Goal: Information Seeking & Learning: Learn about a topic

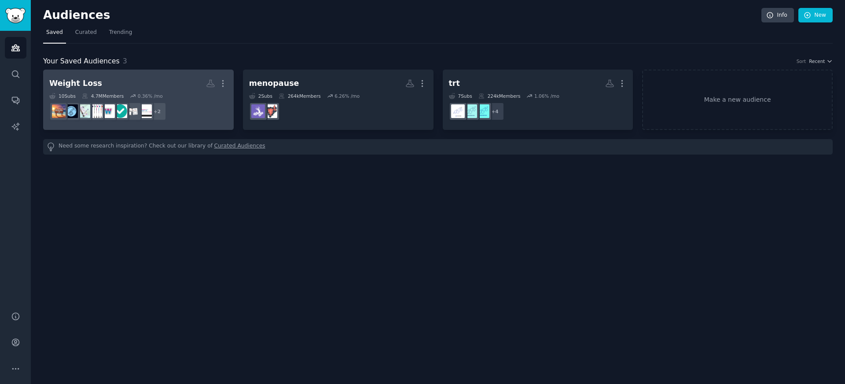
click at [109, 86] on h2 "Weight Loss More" at bounding box center [138, 83] width 178 height 15
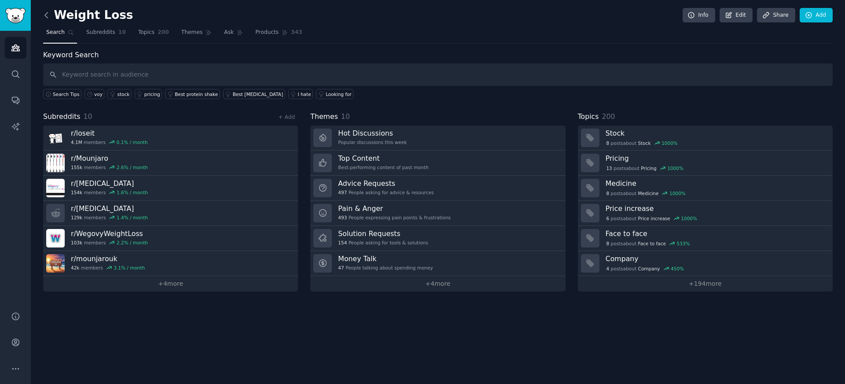
click at [43, 12] on icon at bounding box center [46, 15] width 9 height 9
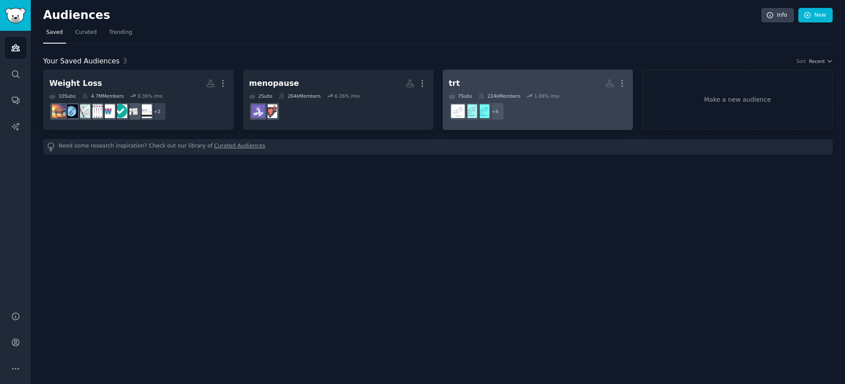
click at [515, 84] on h2 "trt More" at bounding box center [538, 83] width 178 height 15
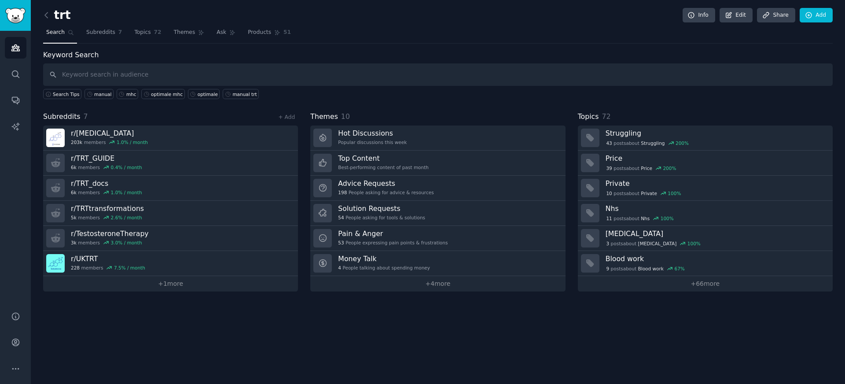
click at [233, 70] on input "text" at bounding box center [438, 74] width 790 height 22
type input "mens health"
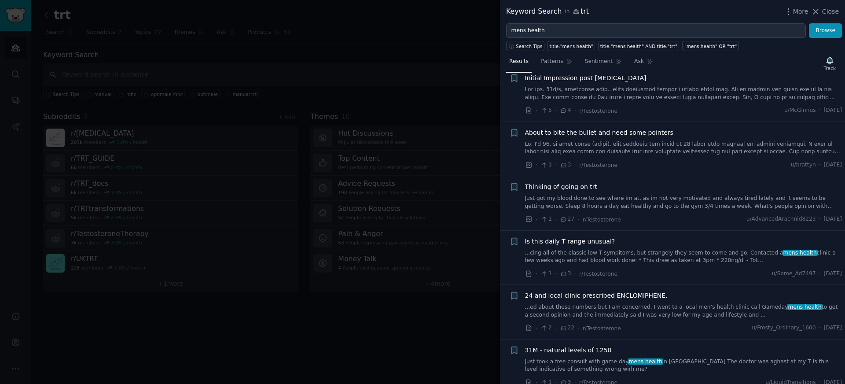
scroll to position [183, 0]
click at [664, 147] on link at bounding box center [683, 147] width 317 height 15
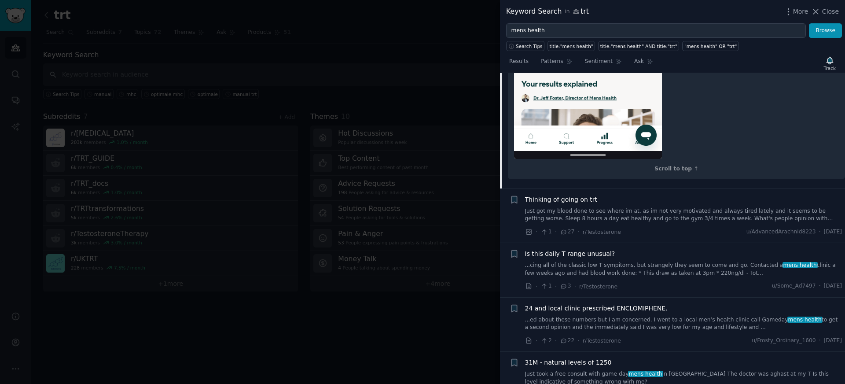
scroll to position [760, 0]
click at [648, 202] on div "Thinking of going on trt" at bounding box center [683, 199] width 317 height 9
click at [646, 210] on link "Just got my blood done to see where im at, as im not very motivated and always …" at bounding box center [683, 214] width 317 height 15
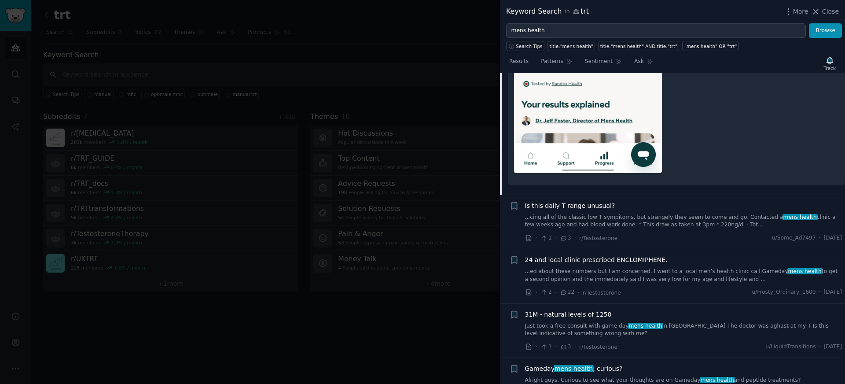
scroll to position [656, 0]
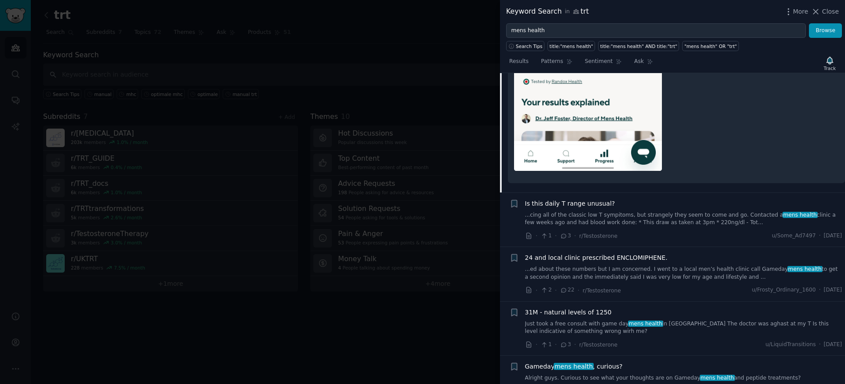
click at [674, 224] on link "...cing all of the classic low T sympitoms, but strangely they seem to come and…" at bounding box center [683, 218] width 317 height 15
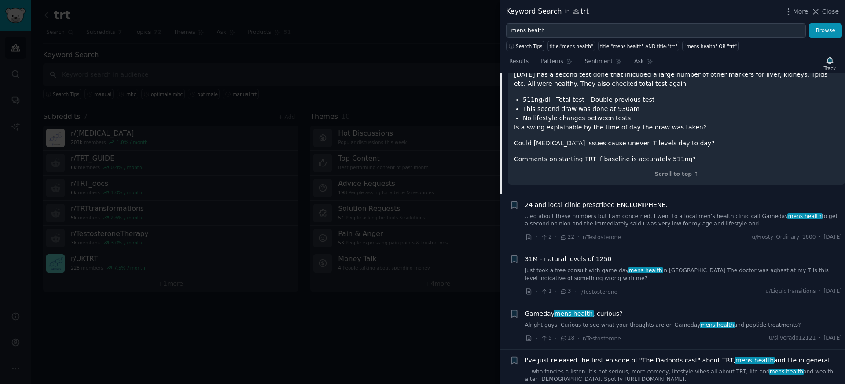
scroll to position [610, 0]
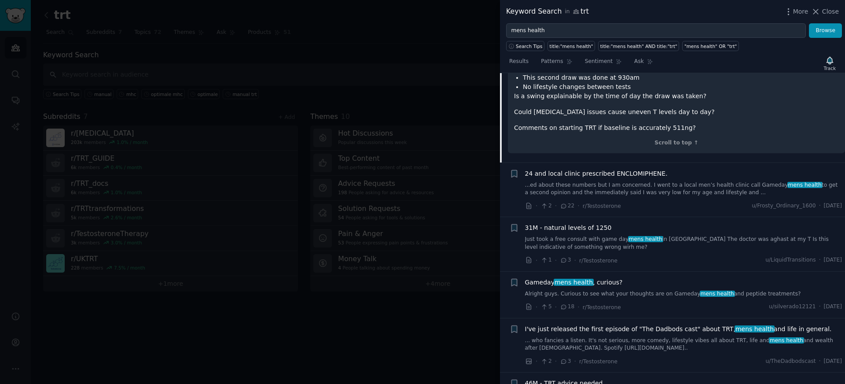
click at [664, 236] on link "Just took a free consult with game day mens health in [GEOGRAPHIC_DATA] The doc…" at bounding box center [683, 243] width 317 height 15
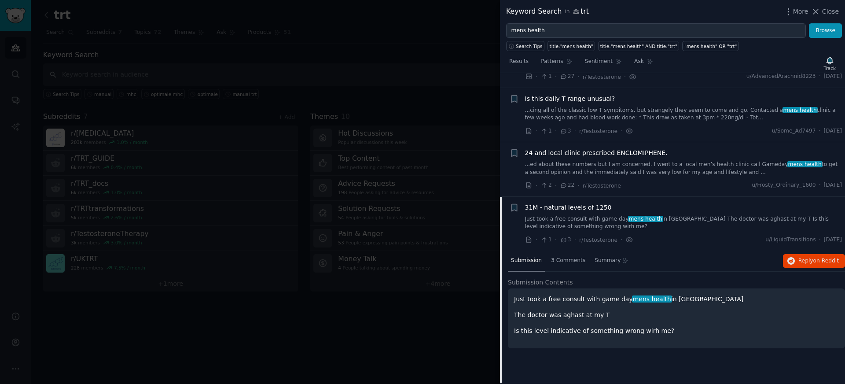
scroll to position [245, 0]
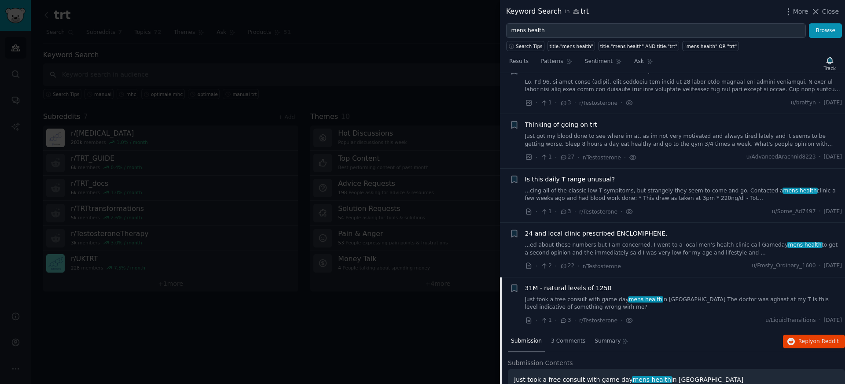
click at [614, 194] on link "...cing all of the classic low T sympitoms, but strangely they seem to come and…" at bounding box center [683, 194] width 317 height 15
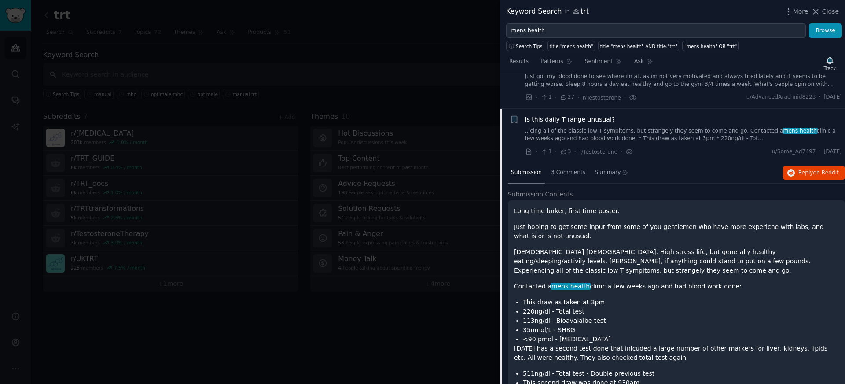
scroll to position [216, 0]
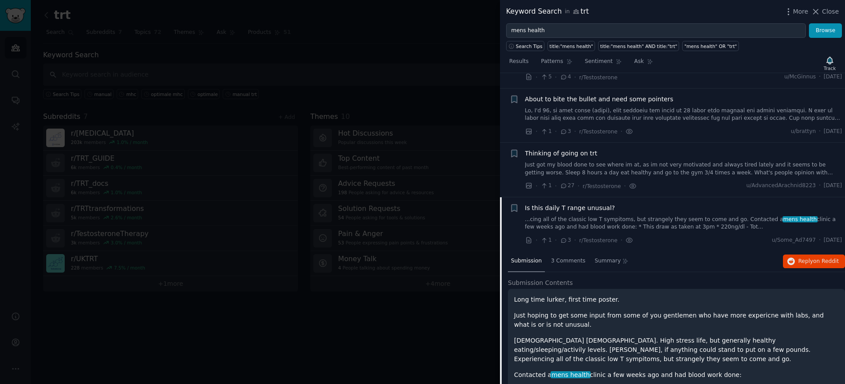
click at [608, 160] on div "Thinking of going on trt Just got my blood done to see where im at, as im not v…" at bounding box center [683, 163] width 317 height 28
click at [612, 169] on link "Just got my blood done to see where im at, as im not very motivated and always …" at bounding box center [683, 168] width 317 height 15
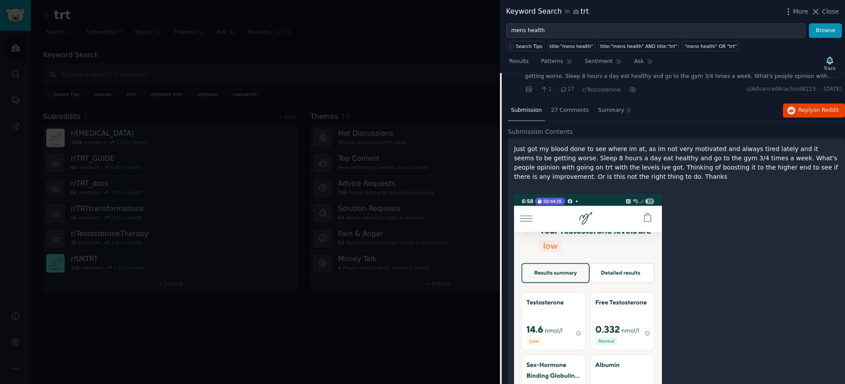
scroll to position [279, 0]
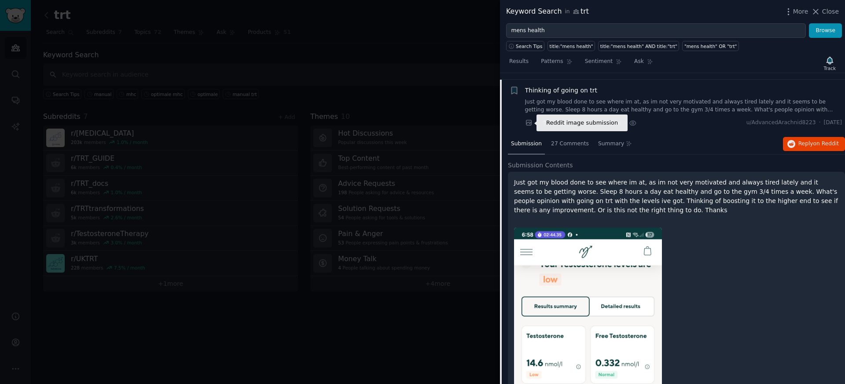
click at [528, 125] on icon at bounding box center [529, 123] width 8 height 8
click at [459, 76] on div at bounding box center [422, 192] width 845 height 384
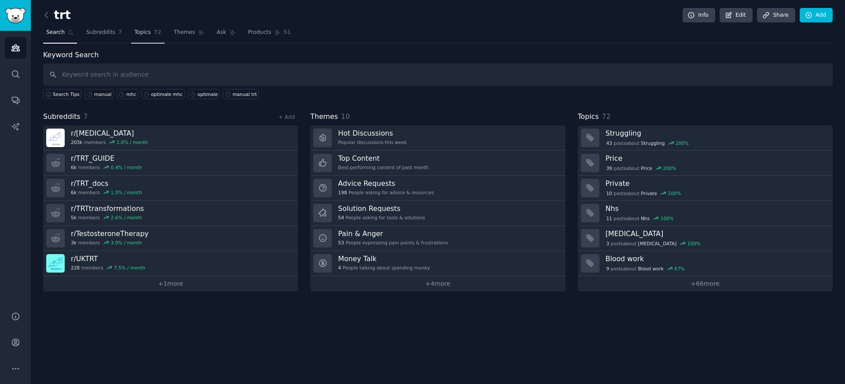
click at [147, 30] on span "Topics" at bounding box center [142, 33] width 16 height 8
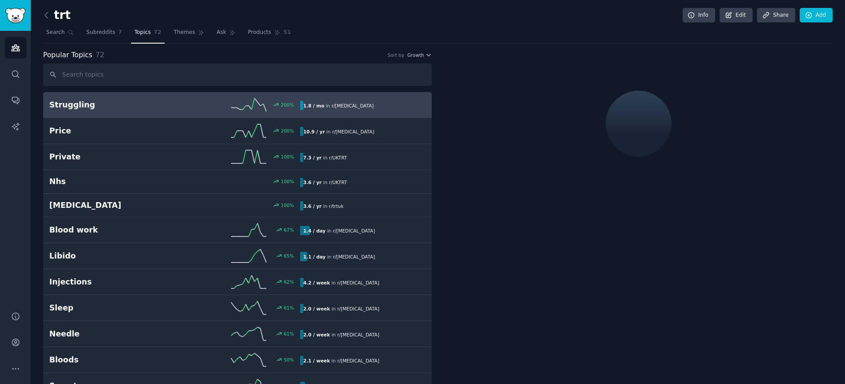
scroll to position [3, 0]
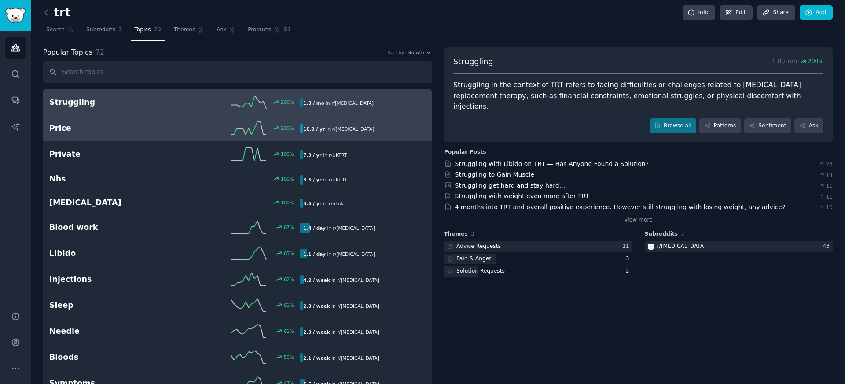
click at [185, 136] on link "Price 200 % 10.9 / yr in r/ [MEDICAL_DATA]" at bounding box center [237, 128] width 389 height 26
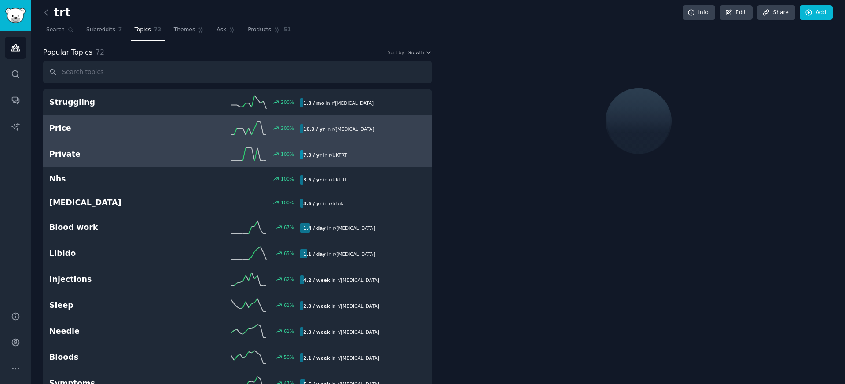
click at [164, 156] on h2 "Private" at bounding box center [111, 154] width 125 height 11
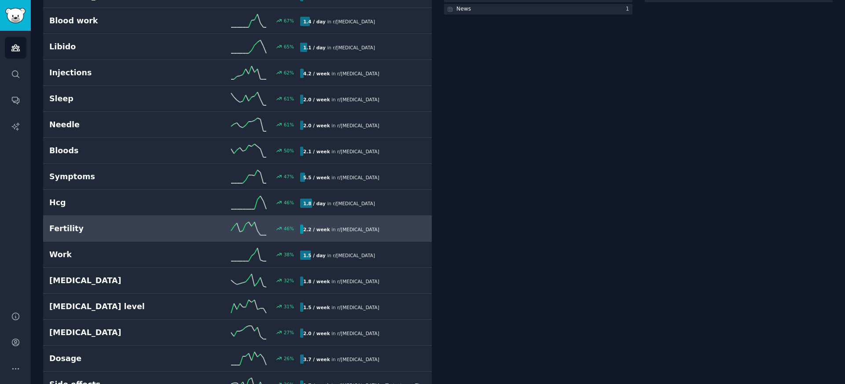
click at [158, 235] on div "Fertility 46 % 2.2 / week in r/ [MEDICAL_DATA]" at bounding box center [237, 228] width 376 height 13
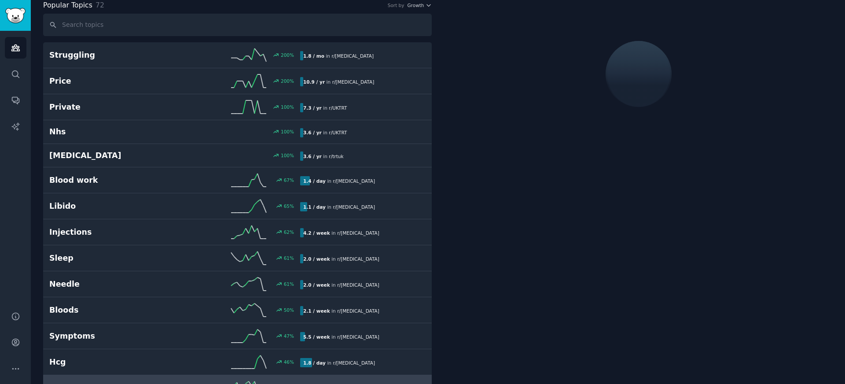
scroll to position [51, 0]
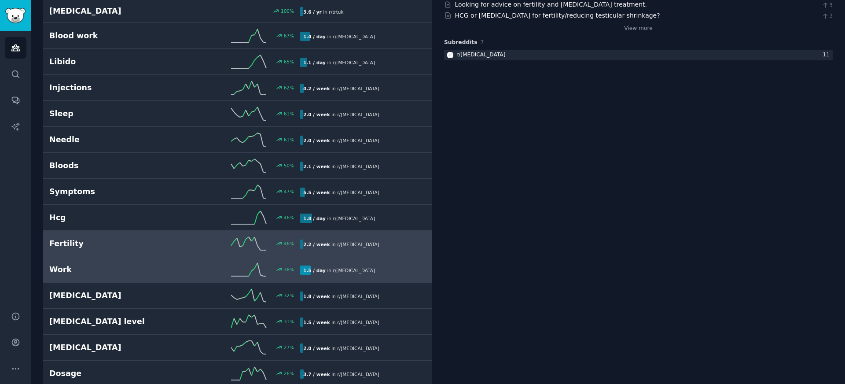
click at [161, 271] on h2 "Work" at bounding box center [111, 269] width 125 height 11
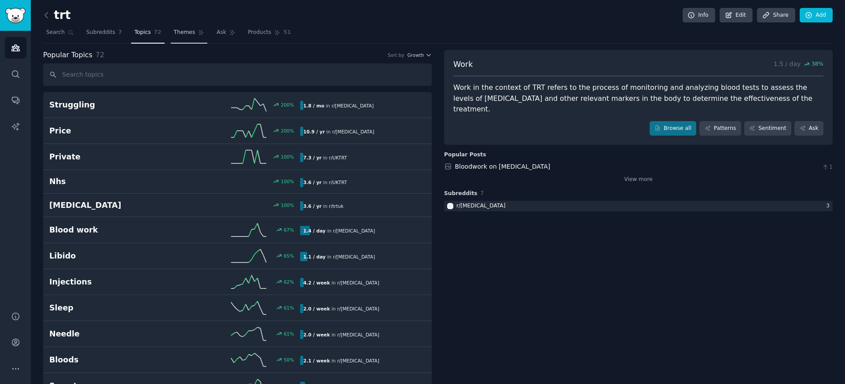
click at [191, 33] on span "Themes" at bounding box center [185, 33] width 22 height 8
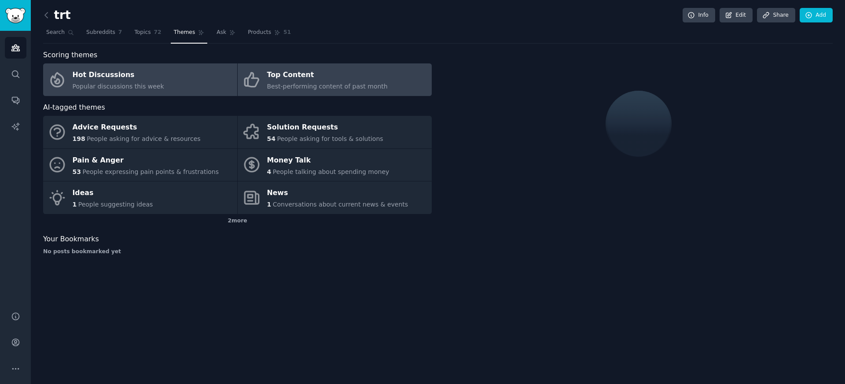
click at [284, 71] on div "Top Content" at bounding box center [327, 75] width 121 height 14
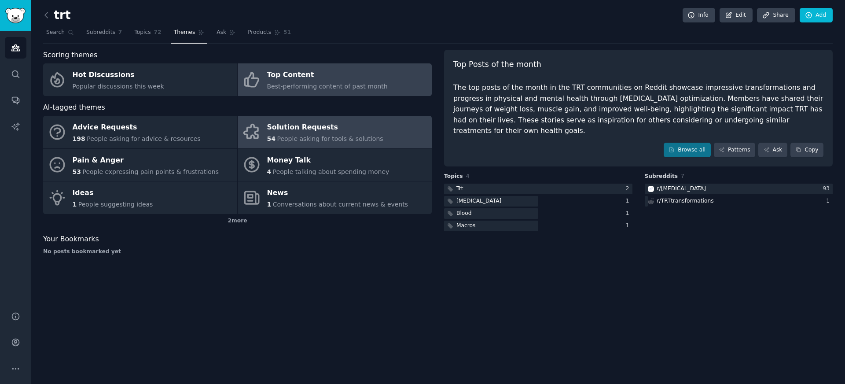
click at [283, 138] on span "People asking for tools & solutions" at bounding box center [330, 138] width 106 height 7
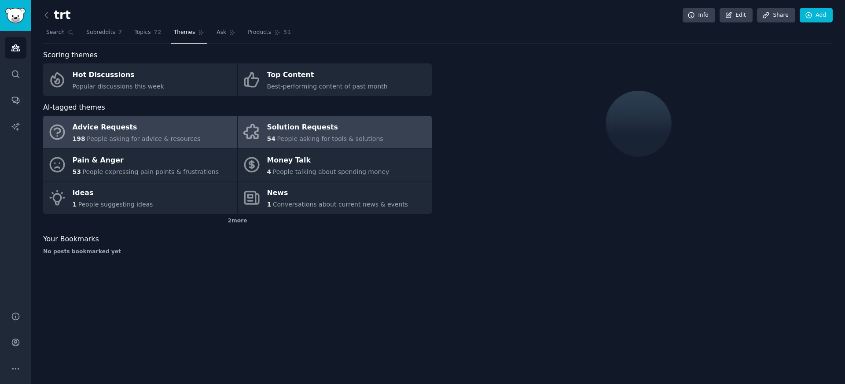
click at [155, 137] on span "People asking for advice & resources" at bounding box center [144, 138] width 114 height 7
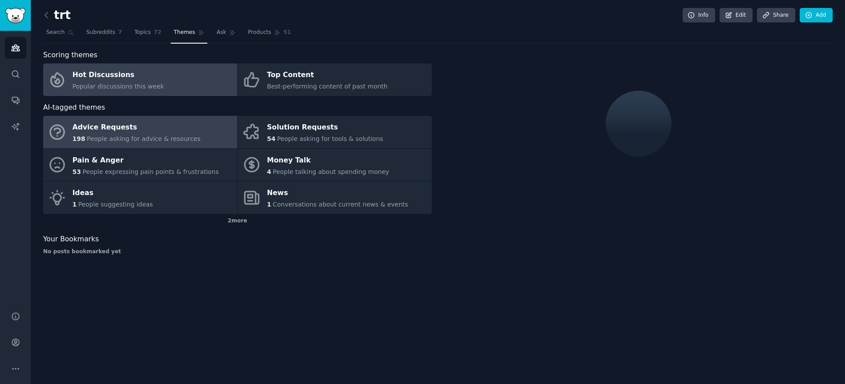
click at [146, 78] on div "Hot Discussions" at bounding box center [119, 75] width 92 height 14
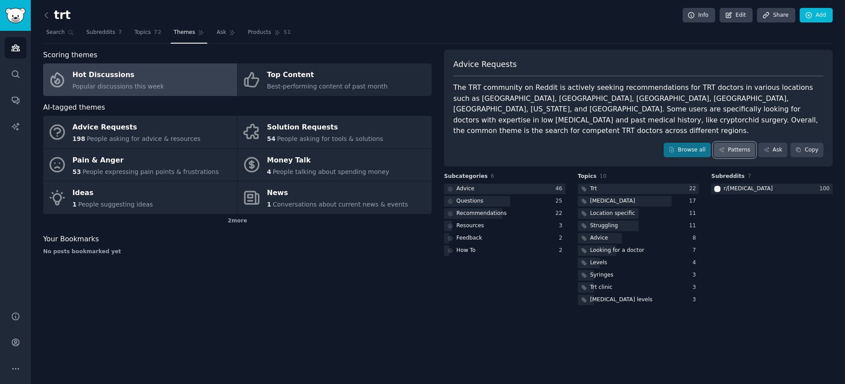
click at [733, 143] on link "Patterns" at bounding box center [734, 150] width 41 height 15
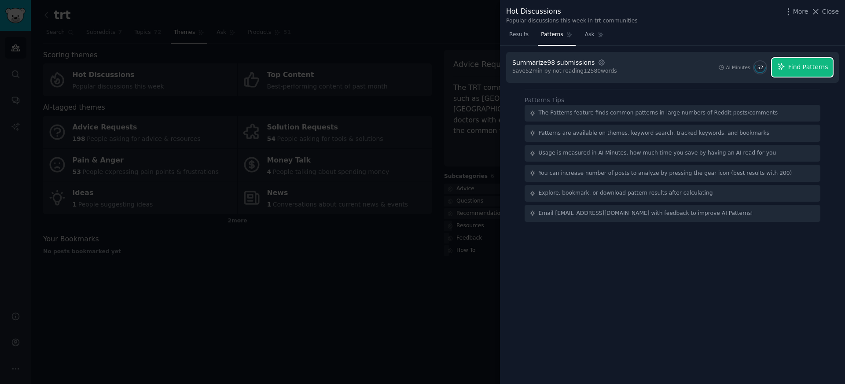
click at [806, 63] on span "Find Patterns" at bounding box center [808, 67] width 40 height 9
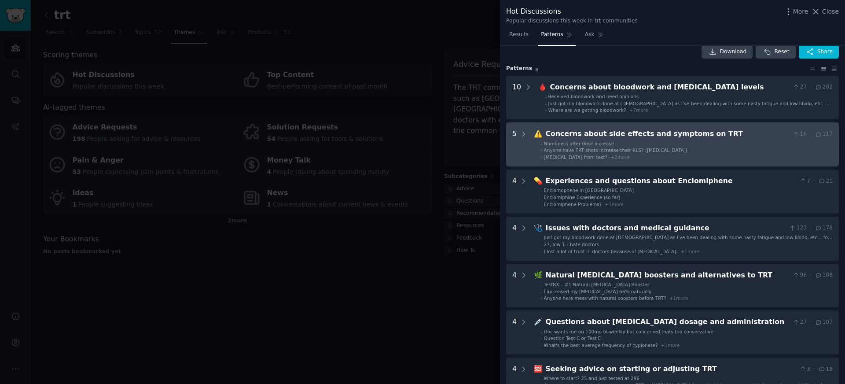
scroll to position [24, 0]
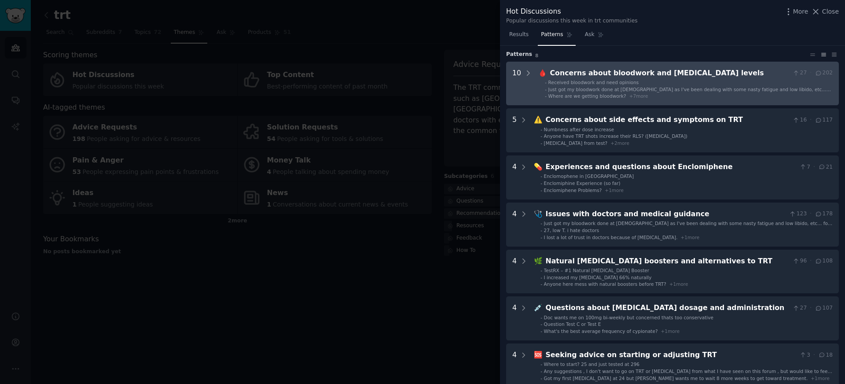
click at [629, 96] on span "+ 7 more" at bounding box center [638, 95] width 19 height 5
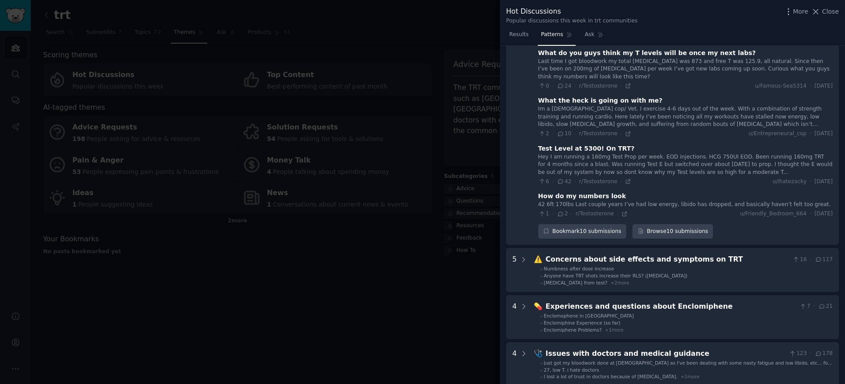
scroll to position [472, 0]
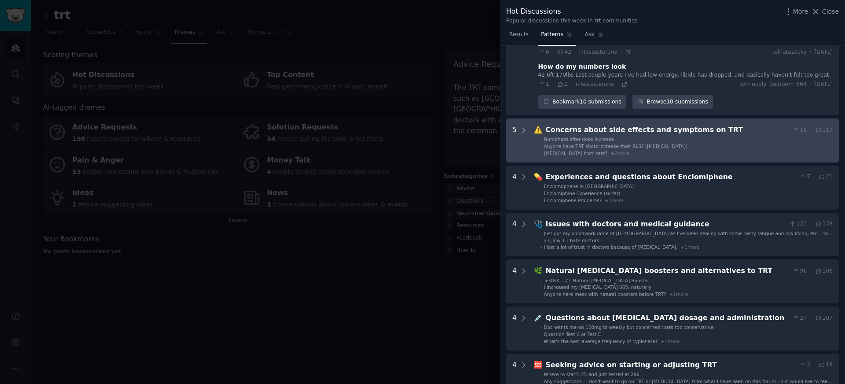
click at [620, 136] on li "- Numbness after dose increase" at bounding box center [687, 139] width 292 height 6
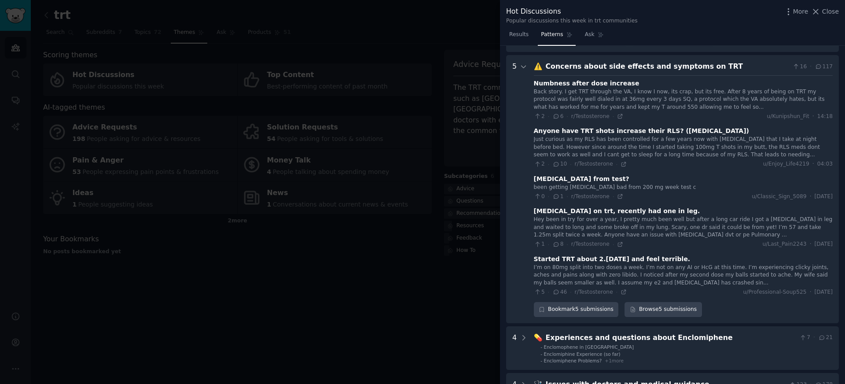
scroll to position [682, 0]
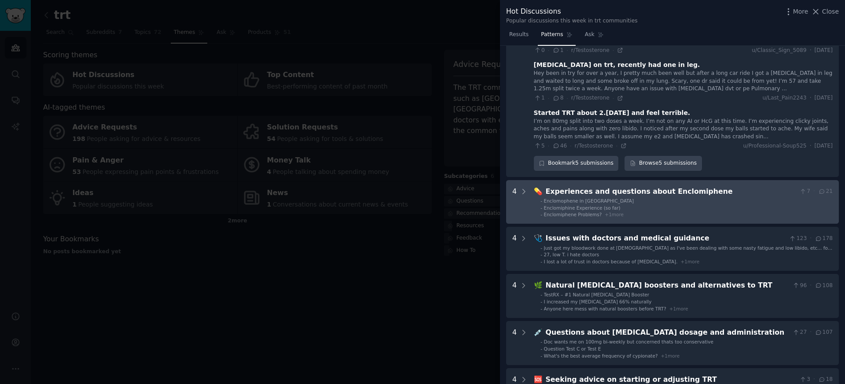
click at [617, 198] on li "- Enclomophene in [GEOGRAPHIC_DATA]" at bounding box center [687, 201] width 292 height 6
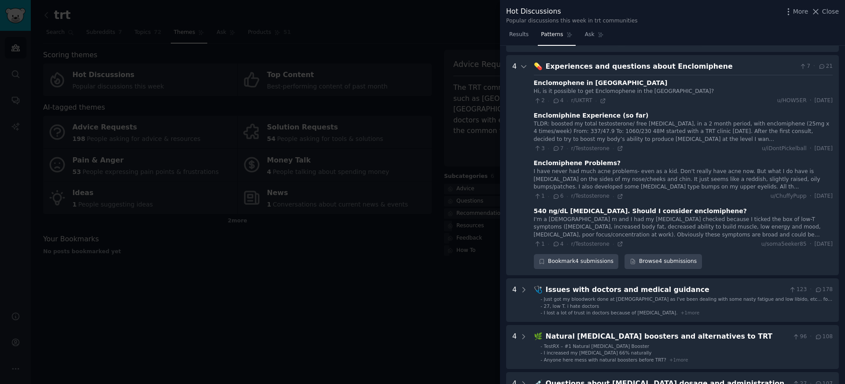
scroll to position [799, 0]
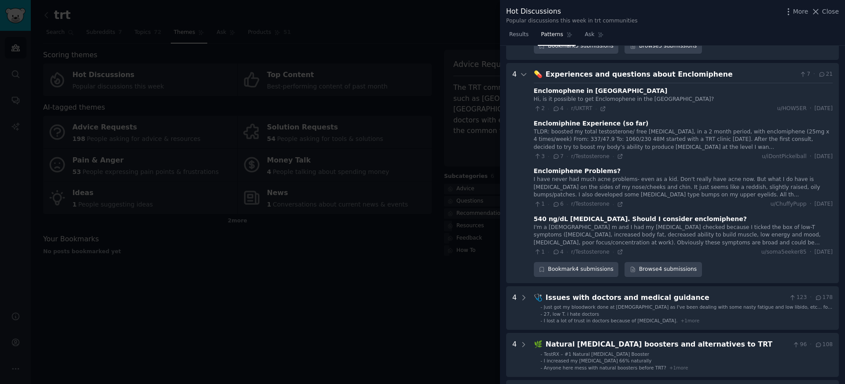
click at [562, 105] on span "4" at bounding box center [557, 109] width 11 height 8
click at [591, 69] on div "Experiences and questions about Enclomiphene" at bounding box center [671, 74] width 250 height 11
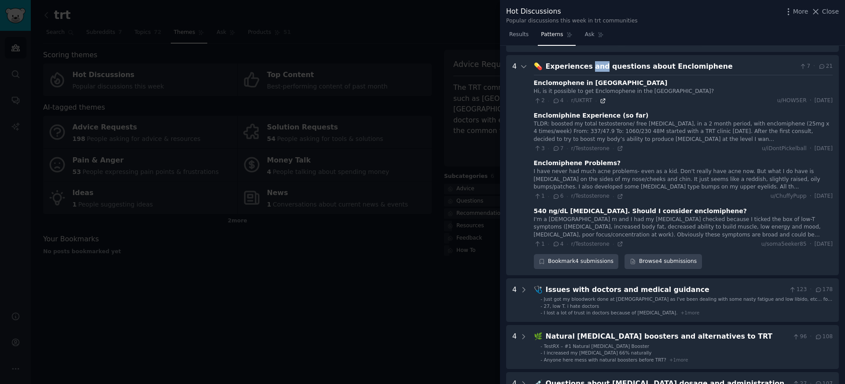
click at [604, 98] on icon at bounding box center [603, 101] width 6 height 6
click at [481, 287] on div at bounding box center [422, 192] width 845 height 384
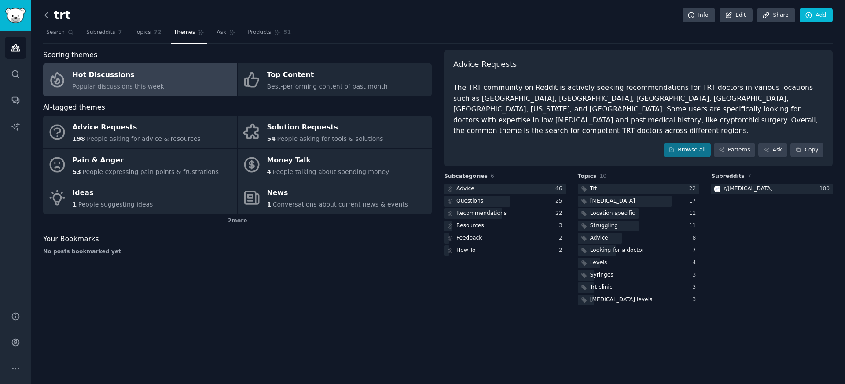
click at [44, 18] on icon at bounding box center [46, 15] width 9 height 9
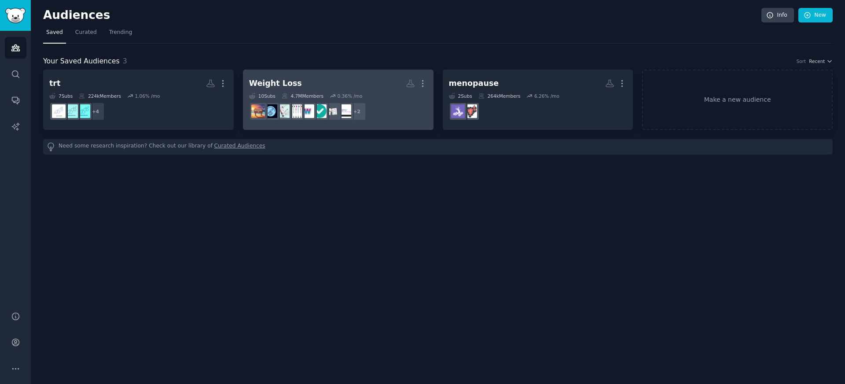
click at [266, 92] on div "Weight Loss More 10 Sub s 4.7M Members 0.36 % /mo r/[PERSON_NAME] + 2" at bounding box center [338, 100] width 178 height 48
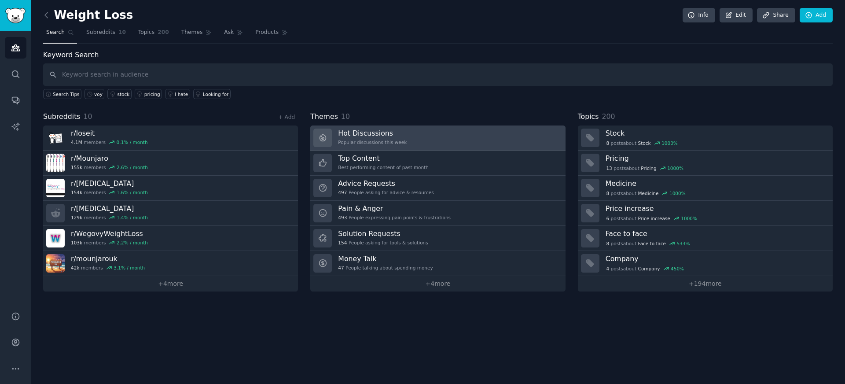
click at [410, 149] on link "Hot Discussions Popular discussions this week" at bounding box center [437, 137] width 255 height 25
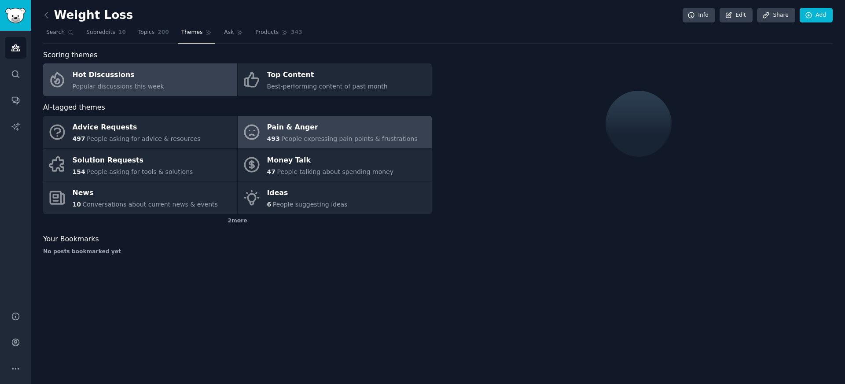
click at [394, 140] on span "People expressing pain points & frustrations" at bounding box center [349, 138] width 136 height 7
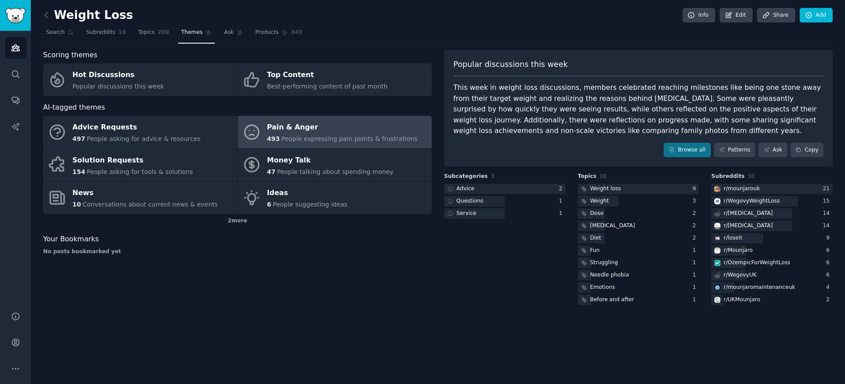
click at [374, 132] on div "Pain & Anger" at bounding box center [342, 128] width 151 height 14
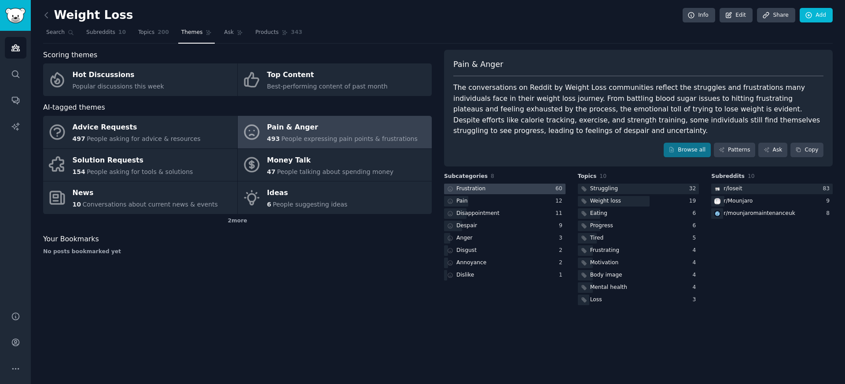
click at [482, 189] on div "Frustration" at bounding box center [470, 189] width 29 height 8
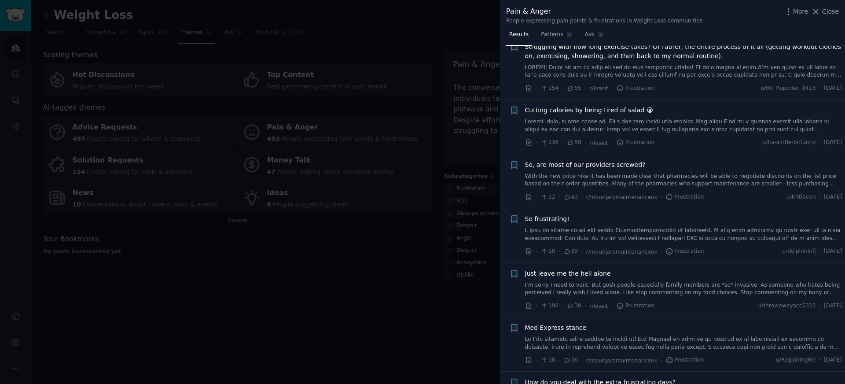
scroll to position [188, 0]
click at [529, 199] on icon at bounding box center [529, 196] width 8 height 8
click at [289, 240] on div at bounding box center [422, 192] width 845 height 384
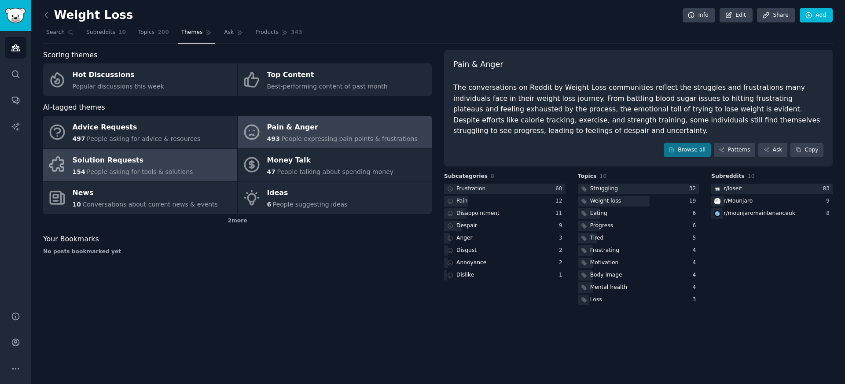
click at [168, 163] on div "Solution Requests" at bounding box center [133, 160] width 121 height 14
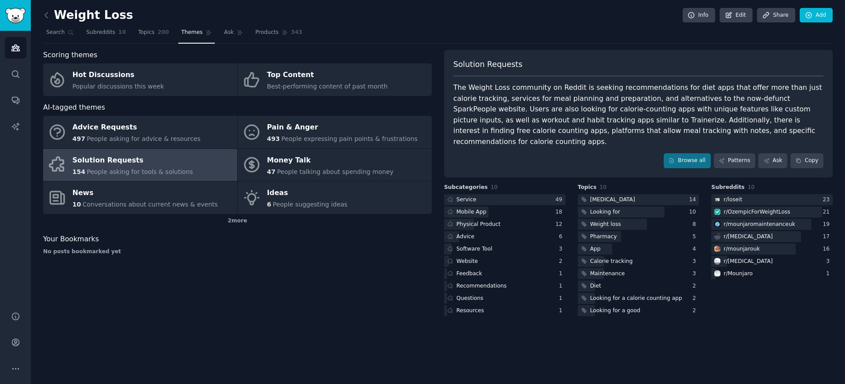
click at [750, 100] on div "The Weight Loss community on Reddit is seeking recommendations for diet apps th…" at bounding box center [638, 114] width 370 height 65
click at [693, 153] on link "Browse all" at bounding box center [687, 160] width 47 height 15
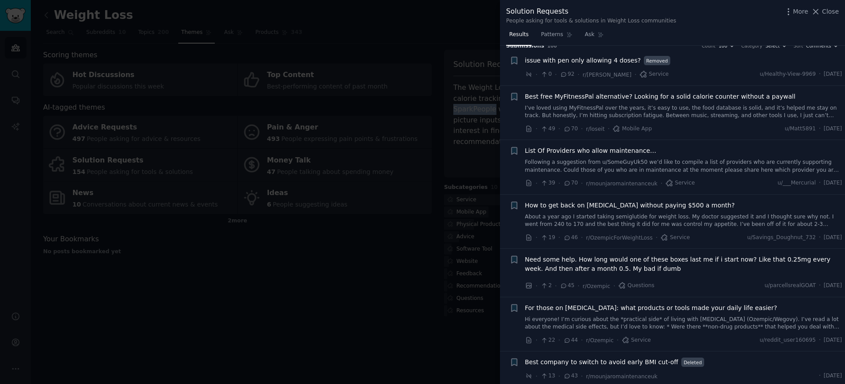
scroll to position [11, 0]
click at [530, 128] on icon at bounding box center [529, 128] width 8 height 8
click at [527, 182] on icon at bounding box center [528, 182] width 4 height 6
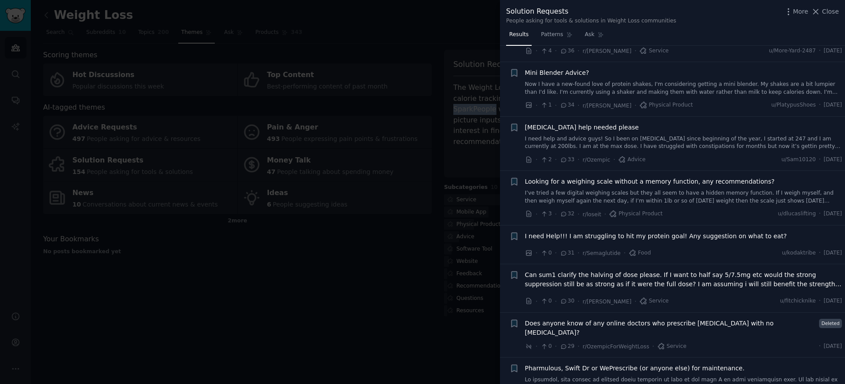
scroll to position [637, 0]
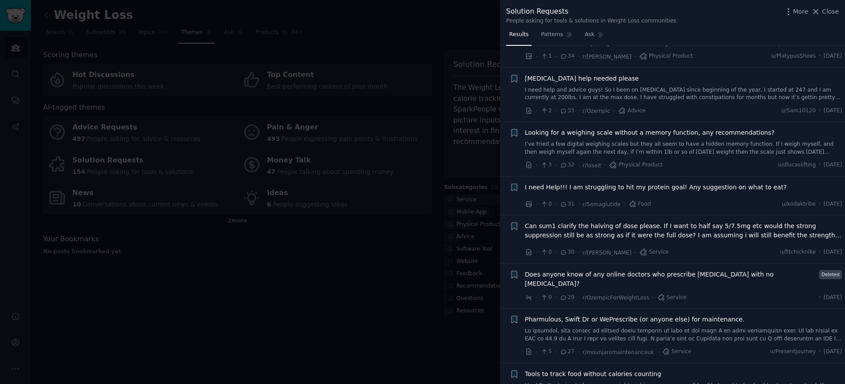
click at [366, 291] on div at bounding box center [422, 192] width 845 height 384
